Goal: Task Accomplishment & Management: Understand process/instructions

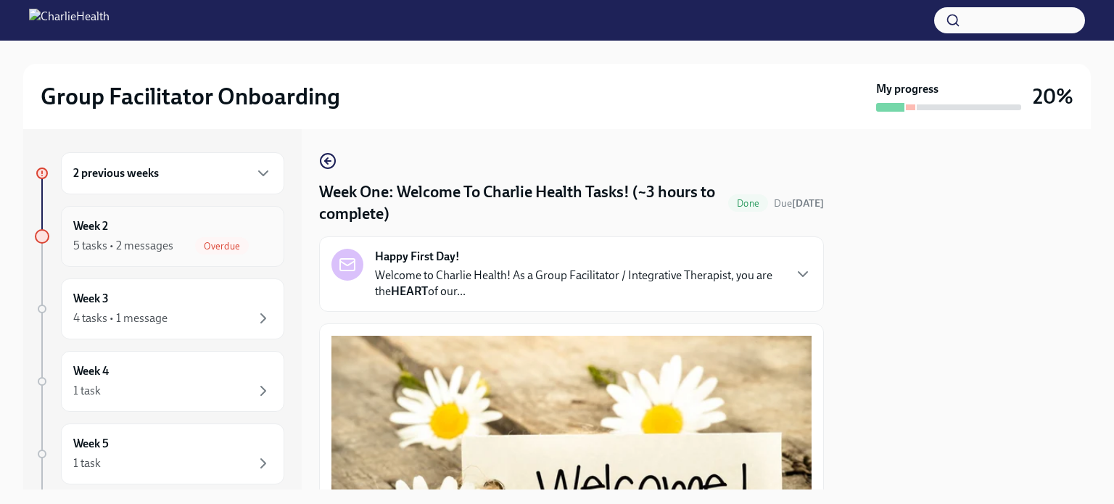
click at [152, 238] on div "5 tasks • 2 messages" at bounding box center [123, 246] width 100 height 16
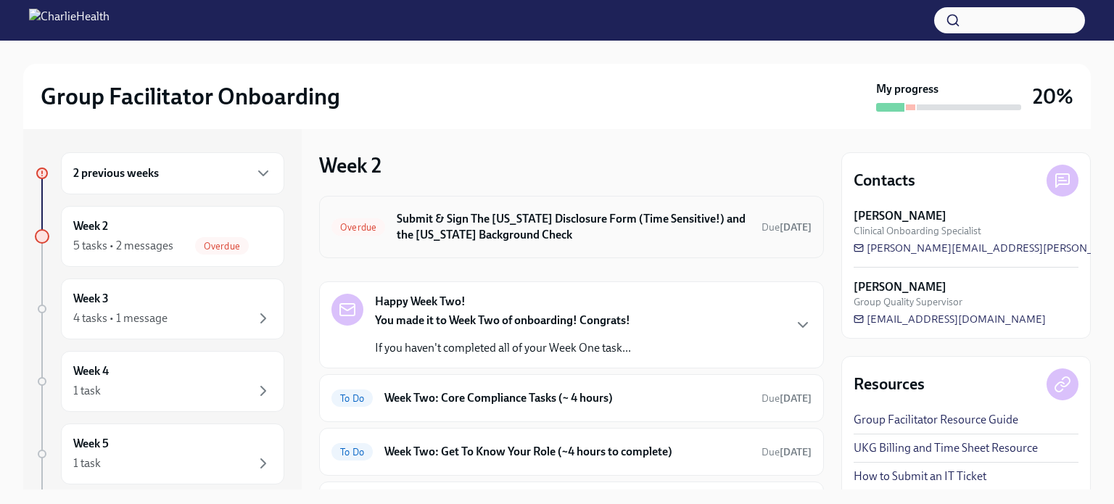
click at [527, 234] on h6 "Submit & Sign The [US_STATE] Disclosure Form (Time Sensitive!) and the [US_STAT…" at bounding box center [573, 227] width 353 height 32
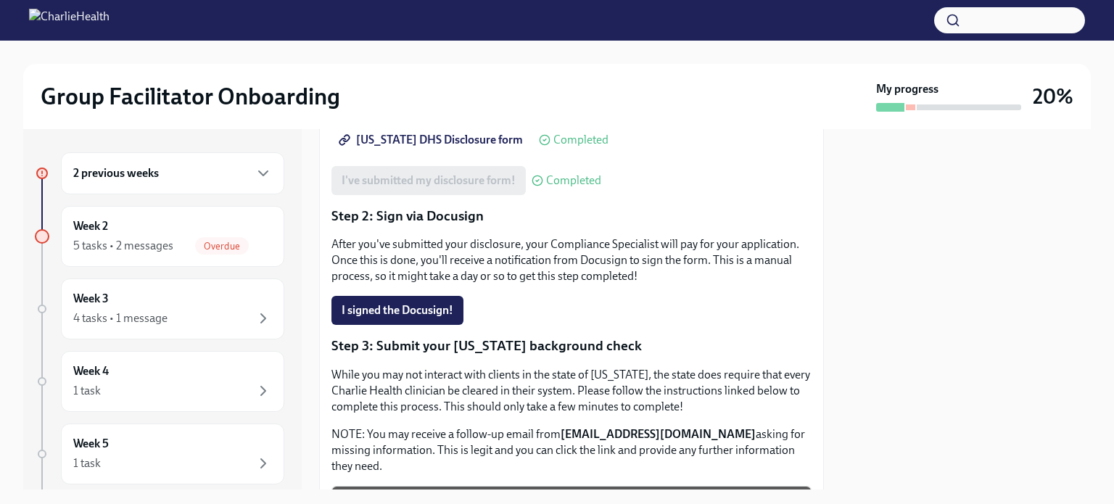
scroll to position [268, 0]
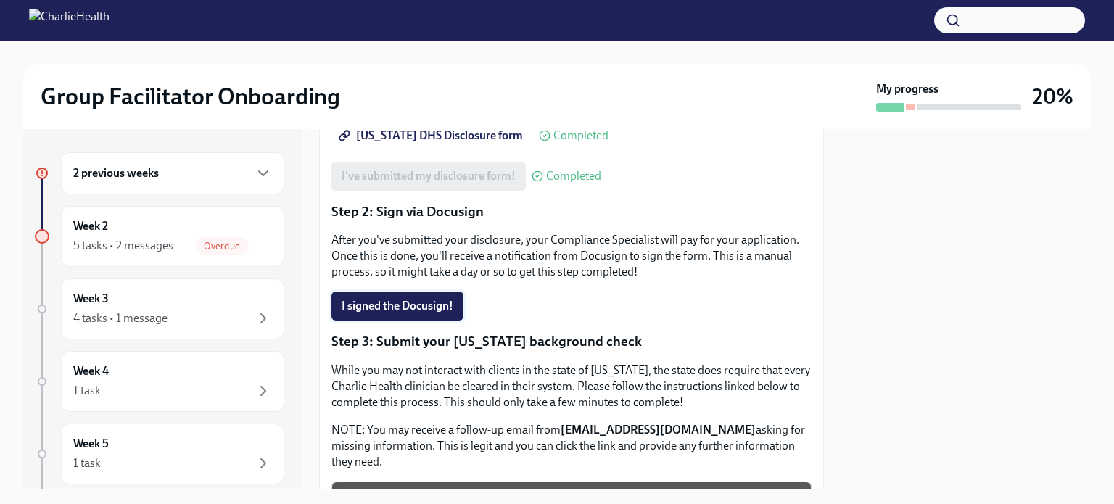
click at [395, 314] on button "I signed the Docusign!" at bounding box center [398, 306] width 132 height 29
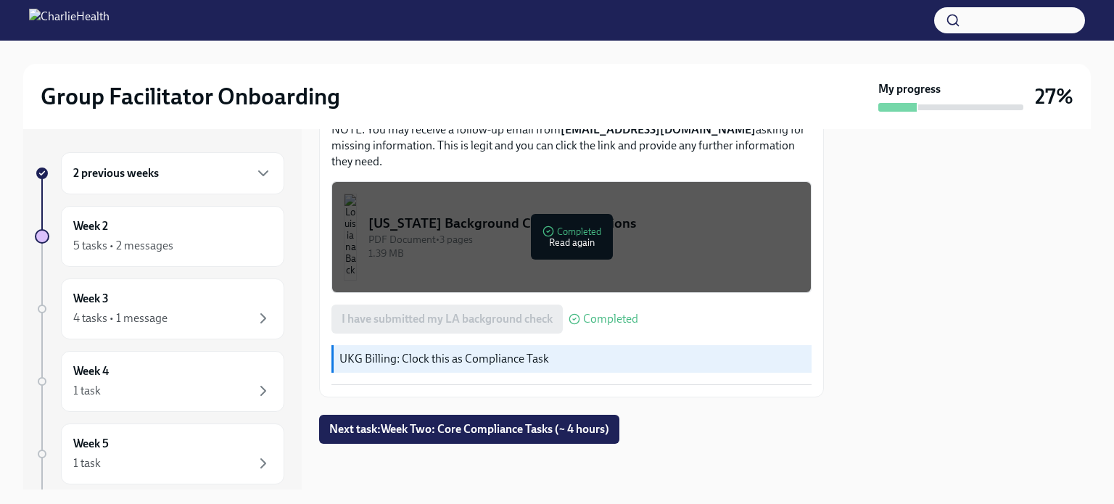
scroll to position [569, 0]
click at [255, 179] on icon "button" at bounding box center [263, 173] width 17 height 17
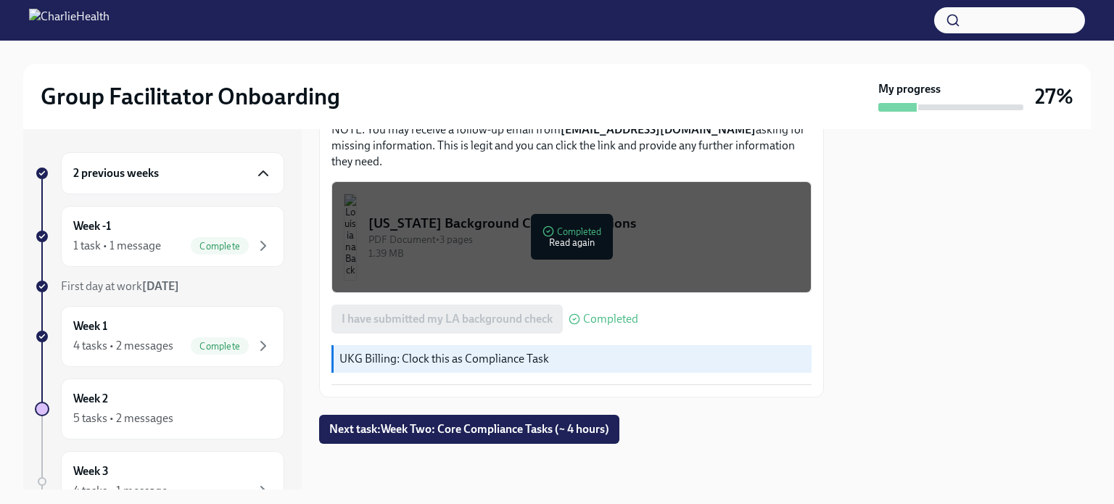
click at [255, 179] on icon "button" at bounding box center [263, 173] width 17 height 17
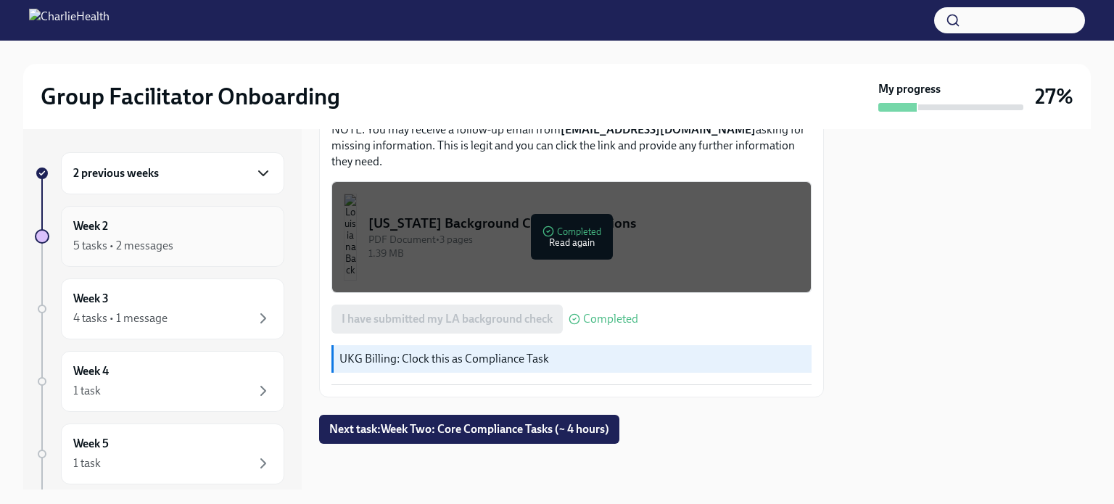
click at [215, 231] on div "Week 2 5 tasks • 2 messages" at bounding box center [172, 236] width 199 height 36
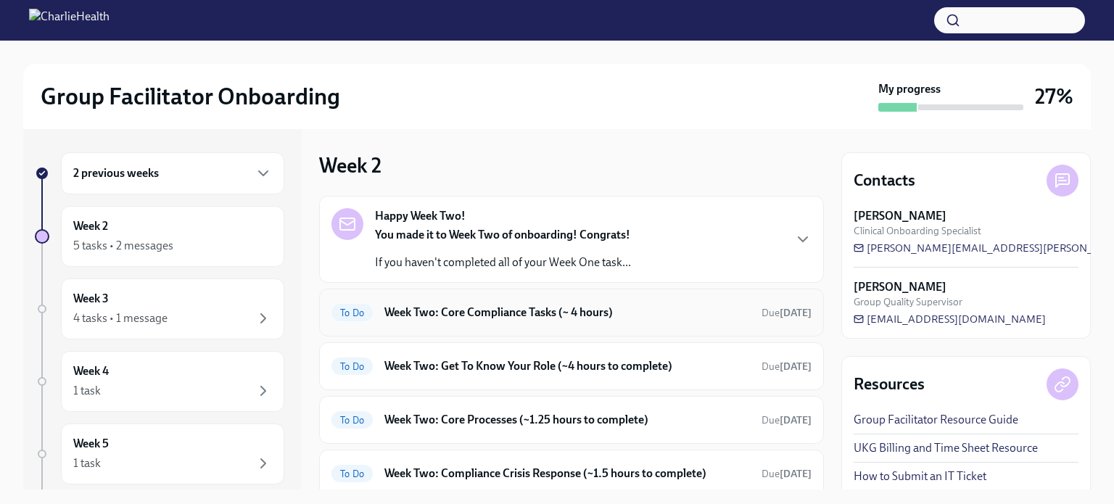
click at [555, 319] on h6 "Week Two: Core Compliance Tasks (~ 4 hours)" at bounding box center [568, 313] width 366 height 16
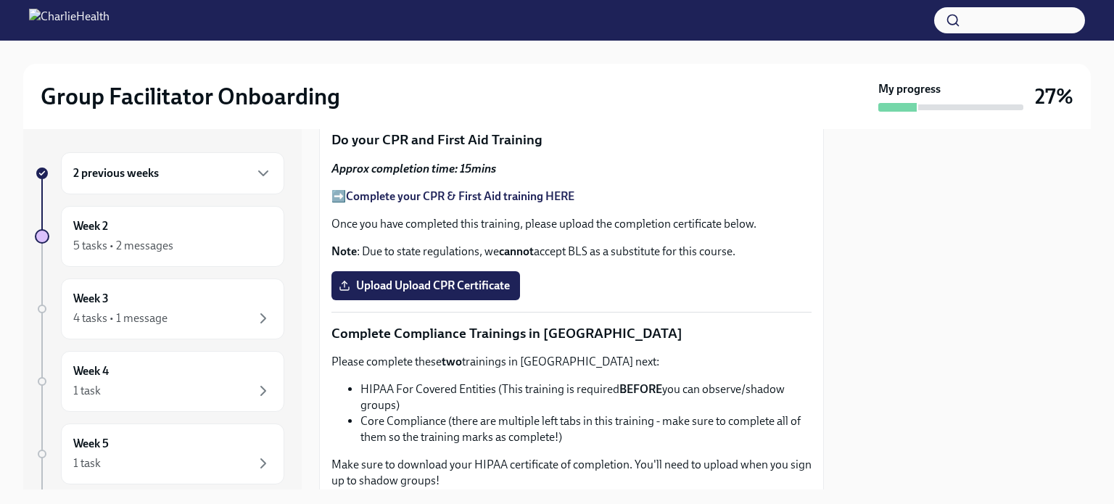
scroll to position [928, 0]
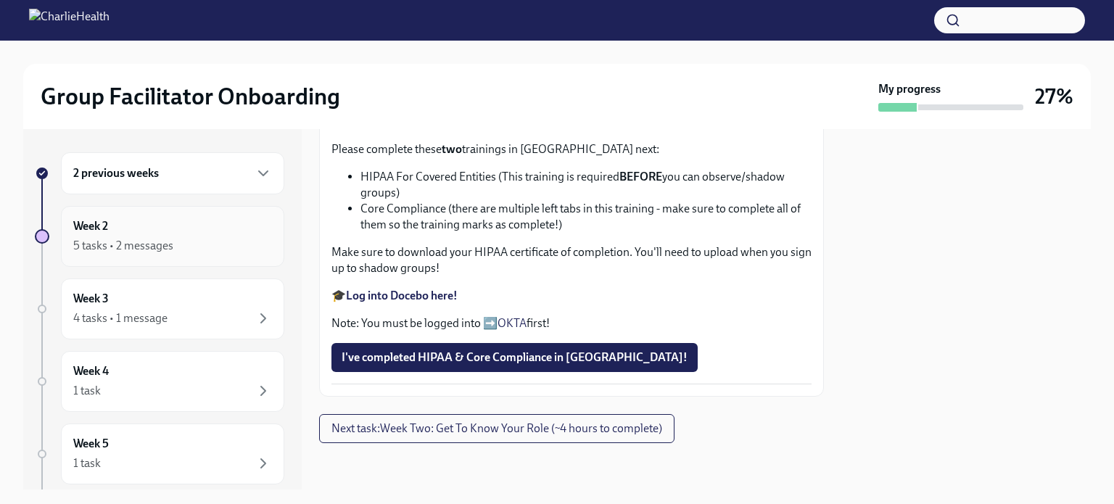
click at [229, 237] on div "5 tasks • 2 messages" at bounding box center [172, 245] width 199 height 17
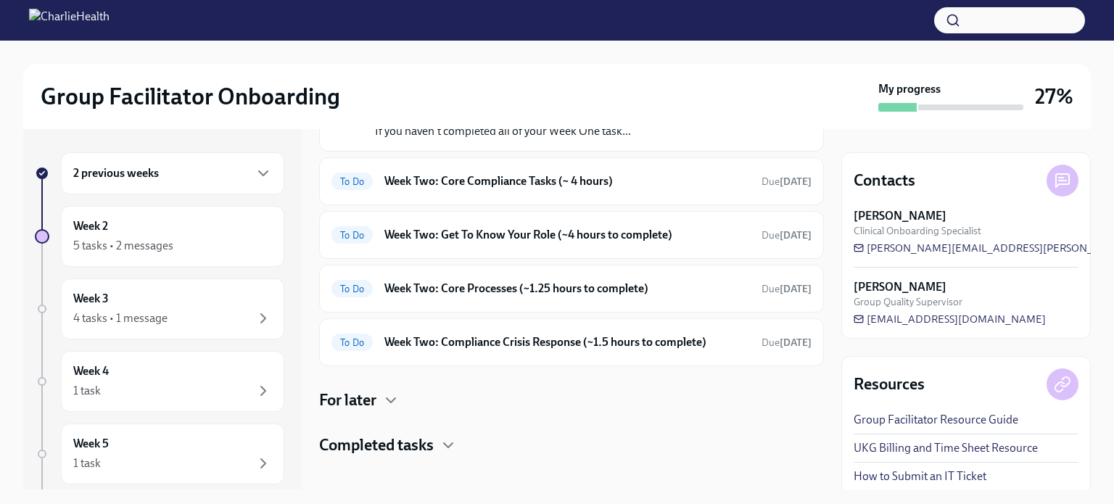
scroll to position [142, 0]
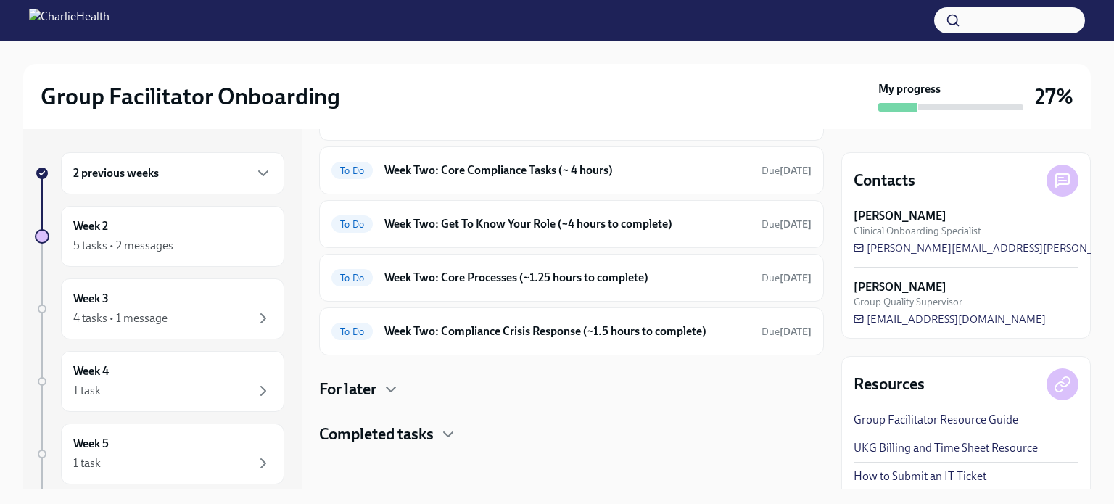
click at [380, 394] on div "For later" at bounding box center [571, 390] width 505 height 22
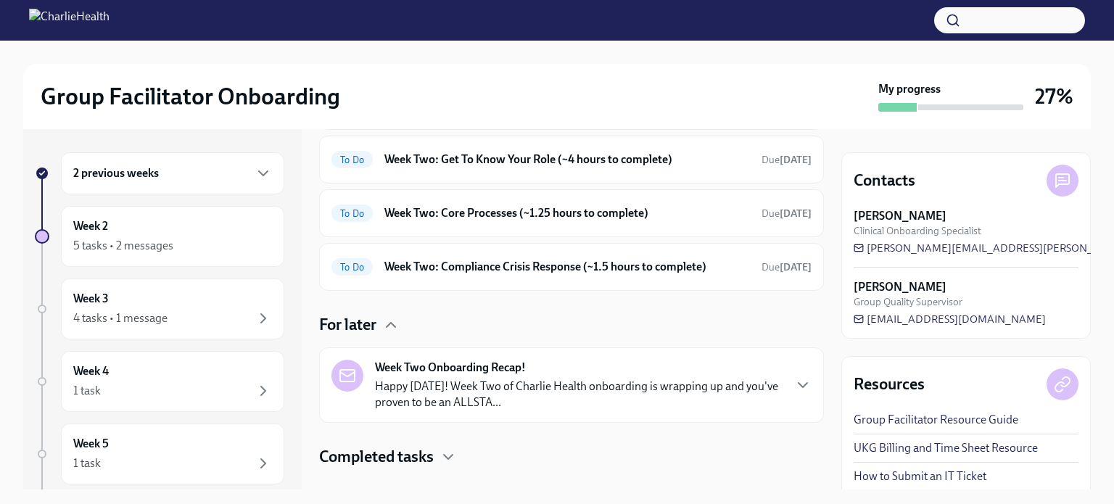
scroll to position [229, 0]
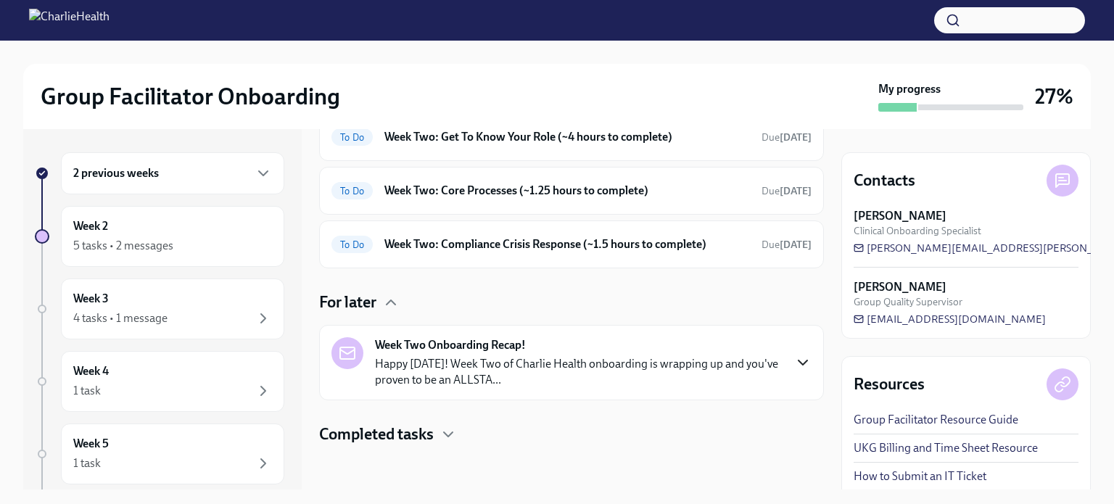
click at [795, 359] on icon "button" at bounding box center [802, 362] width 17 height 17
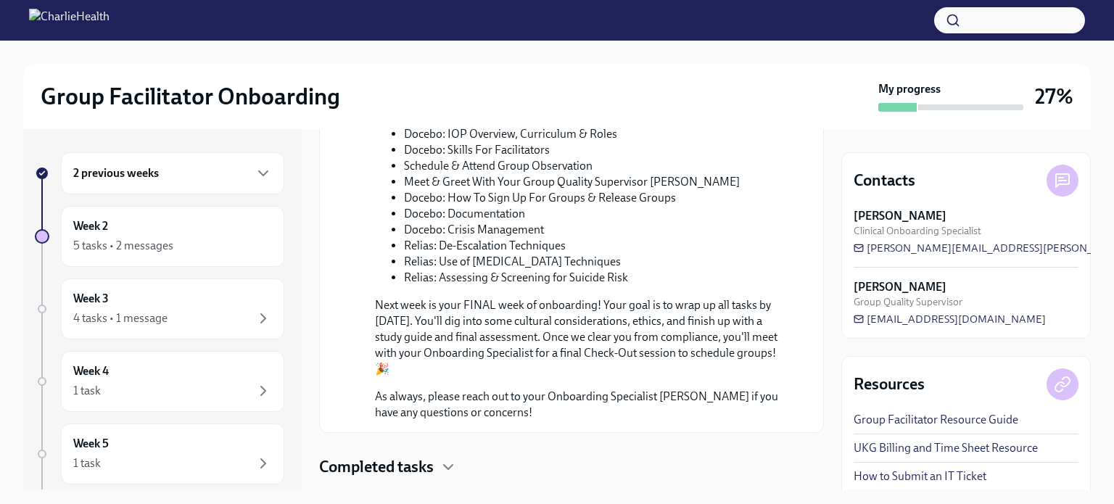
scroll to position [0, 0]
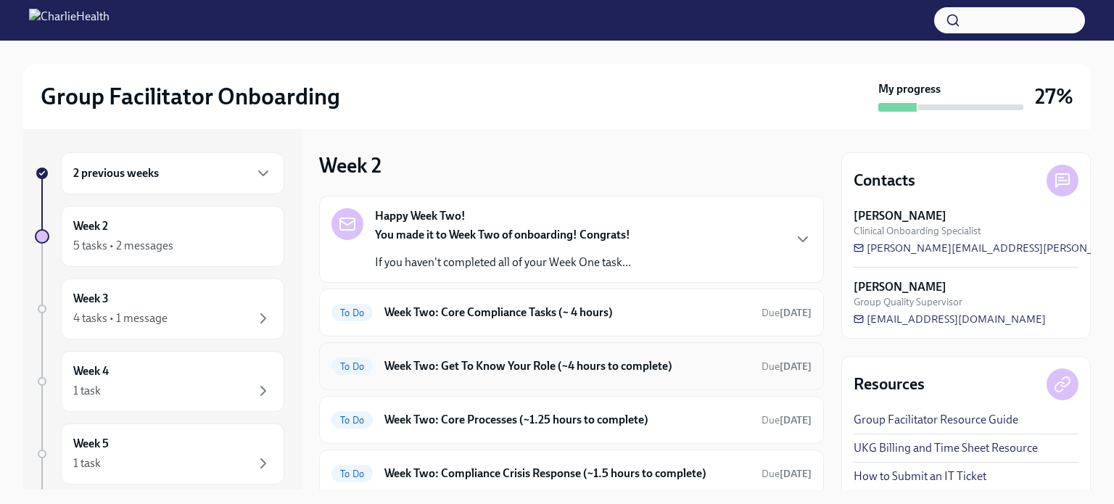
click at [522, 361] on h6 "Week Two: Get To Know Your Role (~4 hours to complete)" at bounding box center [568, 366] width 366 height 16
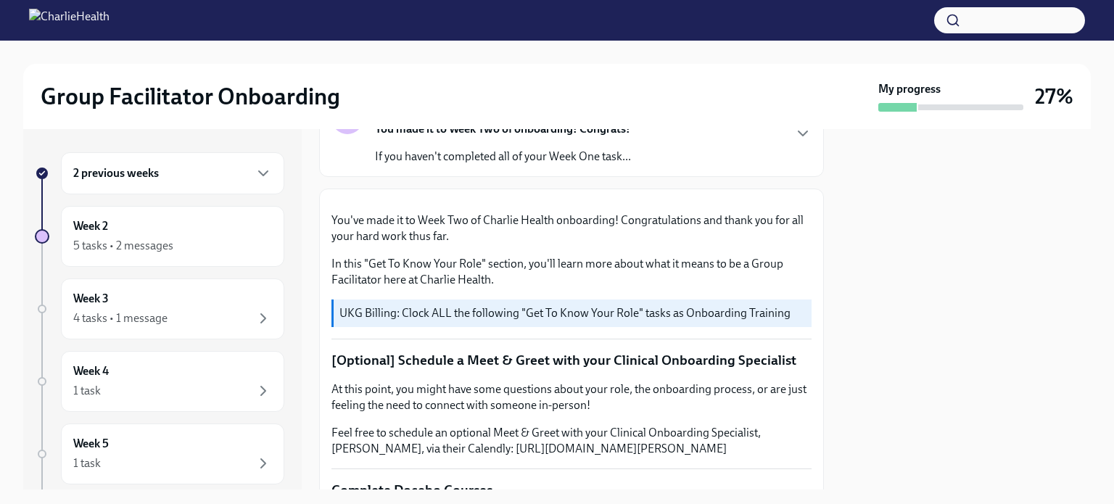
scroll to position [122, 0]
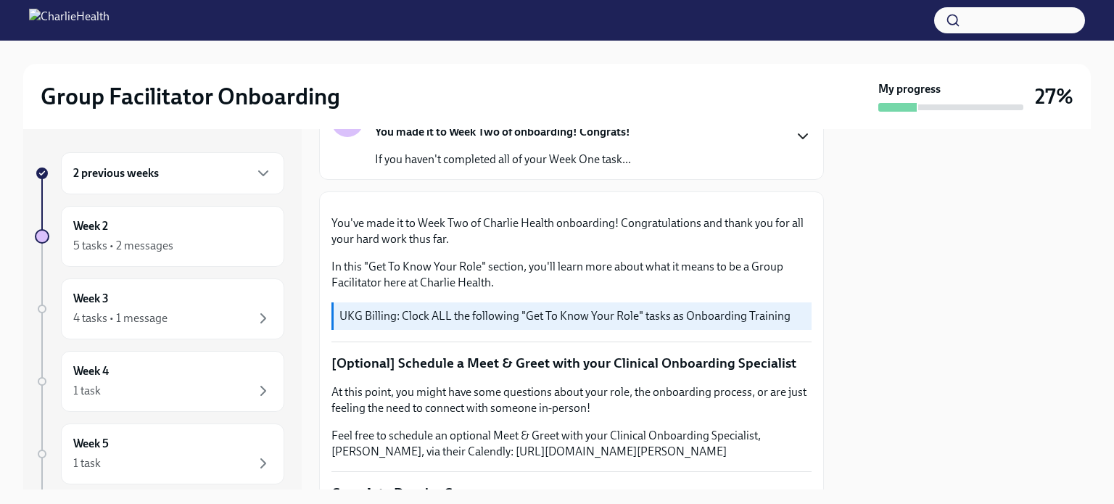
click at [794, 145] on icon "button" at bounding box center [802, 136] width 17 height 17
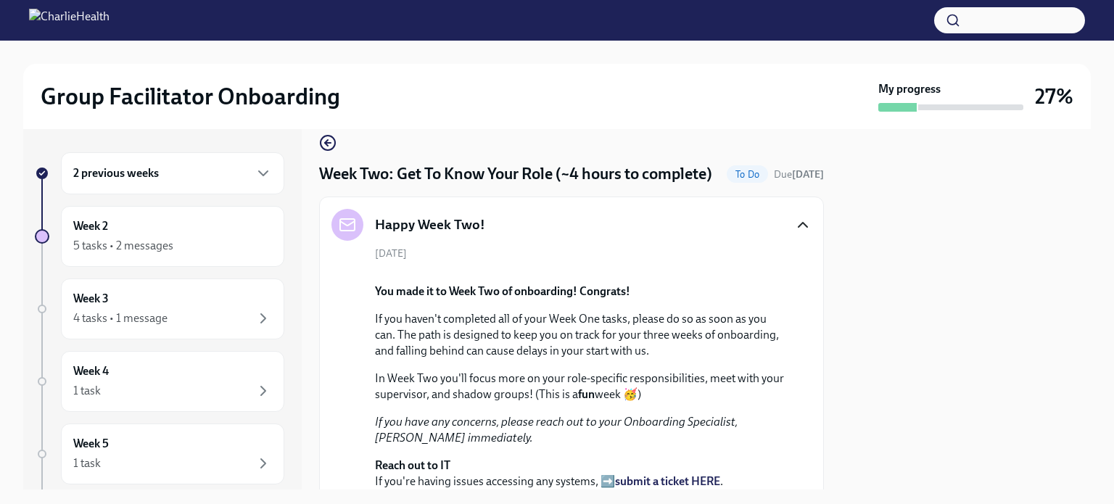
scroll to position [0, 0]
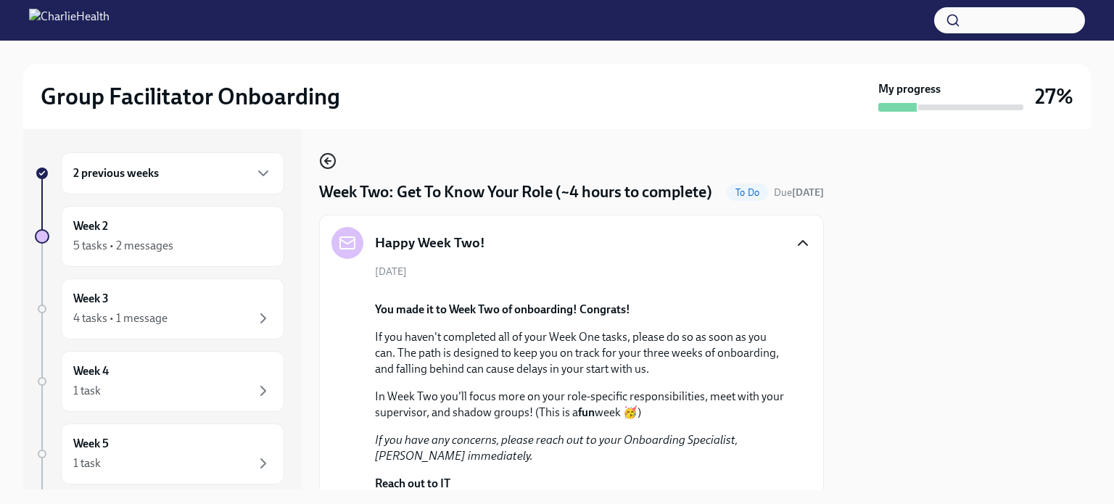
click at [324, 159] on icon "button" at bounding box center [327, 160] width 17 height 17
